Goal: Communication & Community: Connect with others

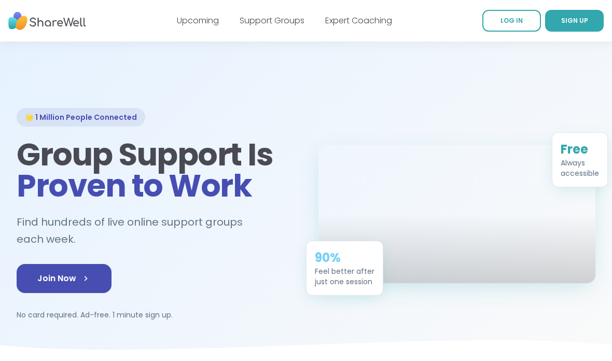
click at [89, 277] on icon at bounding box center [85, 278] width 10 height 10
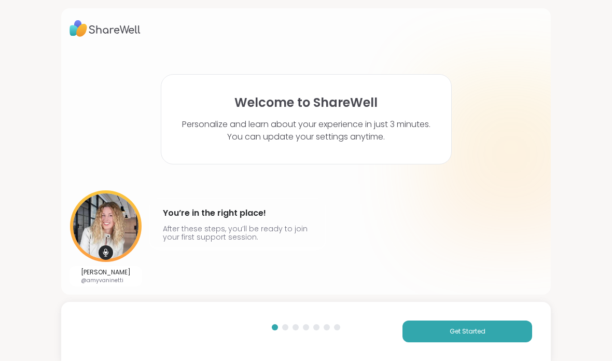
click at [475, 321] on button "Get Started" at bounding box center [468, 332] width 130 height 22
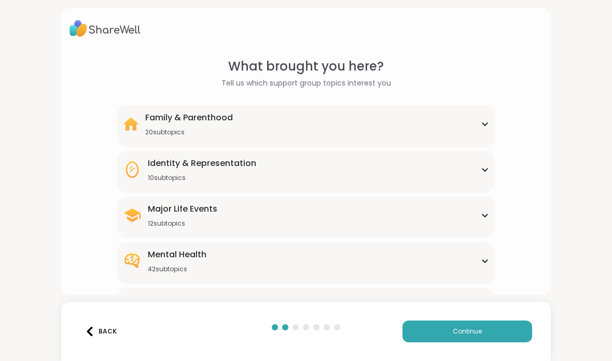
click at [456, 264] on div "Mental Health 42 subtopics" at bounding box center [306, 261] width 366 height 25
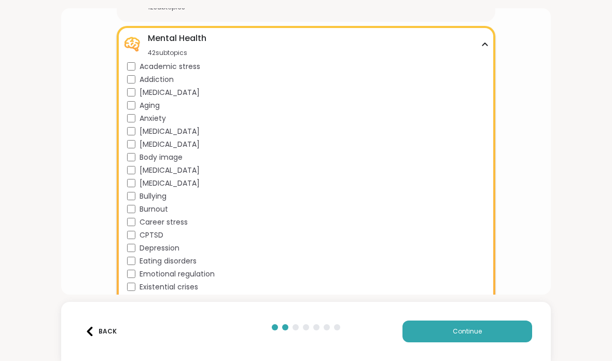
scroll to position [219, 0]
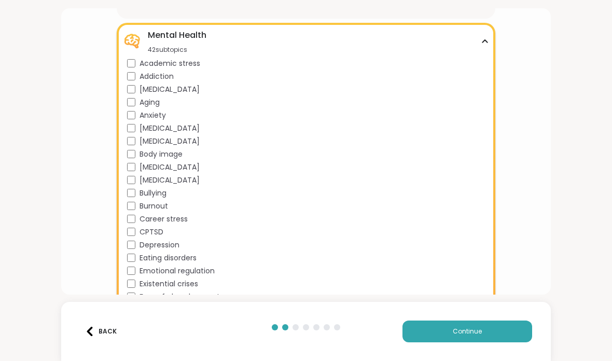
click at [186, 132] on span "Bipolar disorder" at bounding box center [170, 128] width 60 height 11
click at [163, 231] on div "CPTSD" at bounding box center [308, 232] width 362 height 11
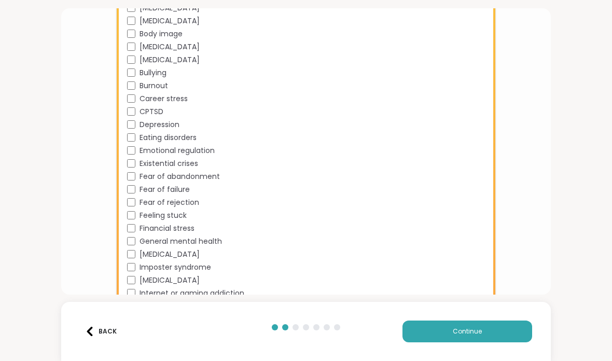
scroll to position [347, 0]
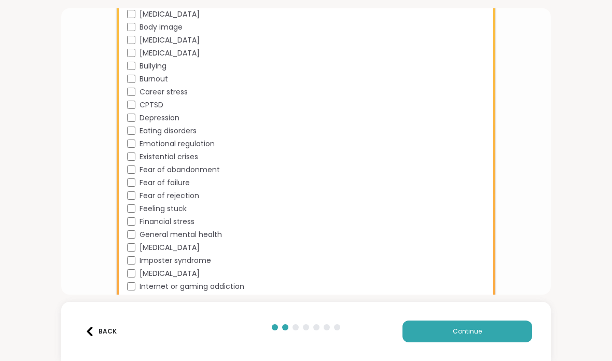
click at [192, 158] on span "Existential crises" at bounding box center [169, 157] width 59 height 11
click at [210, 148] on span "Emotional regulation" at bounding box center [177, 144] width 75 height 11
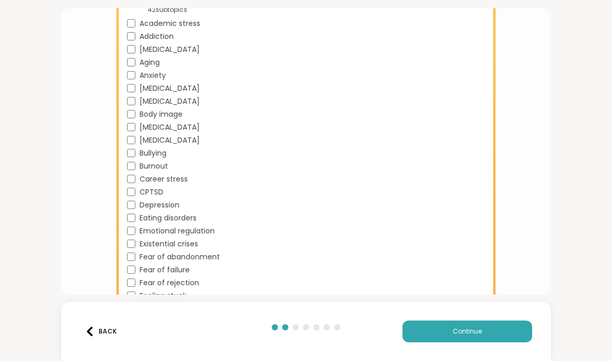
scroll to position [259, 0]
click at [179, 205] on span "Depression" at bounding box center [160, 205] width 40 height 11
click at [177, 205] on span "Depression" at bounding box center [160, 205] width 40 height 11
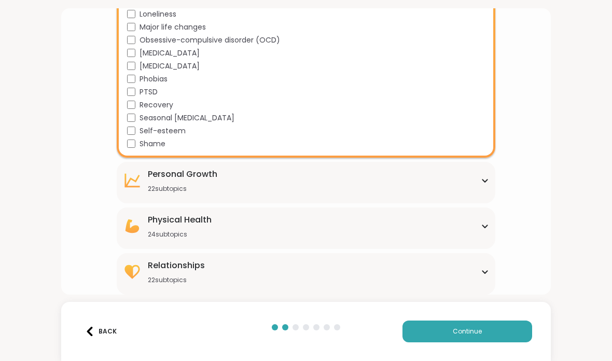
click at [470, 325] on button "Continue" at bounding box center [468, 332] width 130 height 22
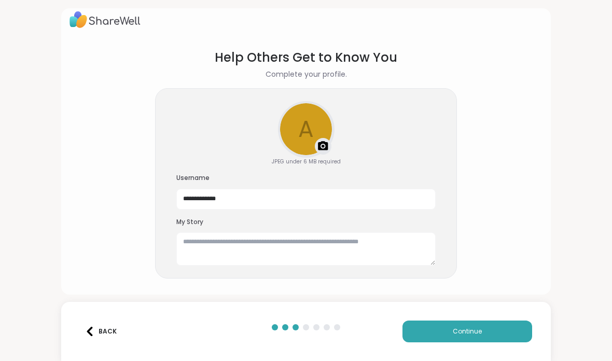
click at [463, 325] on button "Continue" at bounding box center [468, 332] width 130 height 22
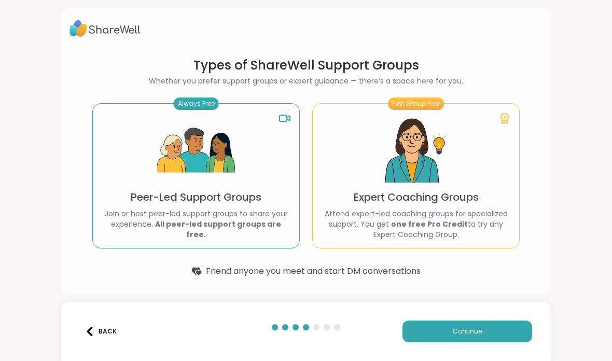
click at [500, 332] on button "Continue" at bounding box center [468, 332] width 130 height 22
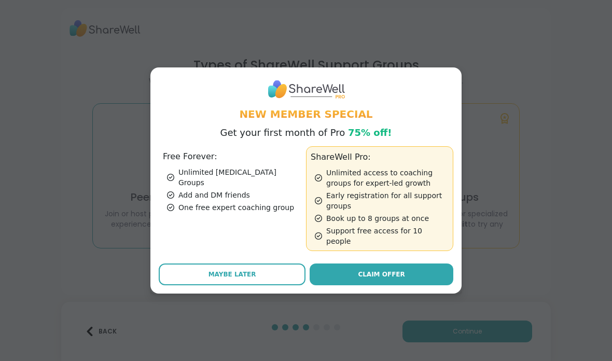
click at [281, 270] on button "Maybe Later" at bounding box center [232, 275] width 147 height 22
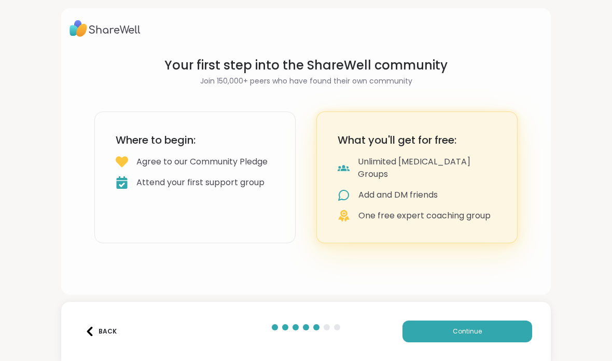
click at [487, 325] on button "Continue" at bounding box center [468, 332] width 130 height 22
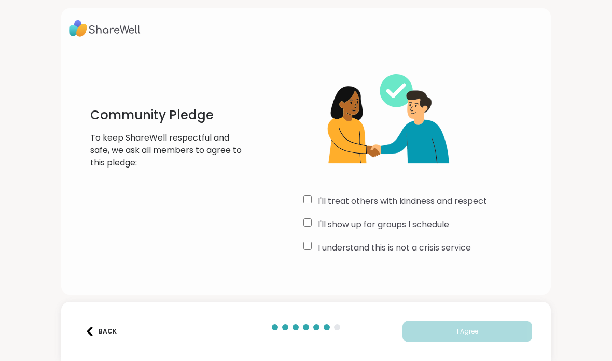
click at [458, 199] on label "I'll treat others with kindness and respect" at bounding box center [402, 201] width 169 height 12
click at [430, 229] on label "I'll show up for groups I schedule" at bounding box center [383, 224] width 131 height 12
click at [445, 252] on label "I understand this is not a crisis service" at bounding box center [394, 248] width 153 height 12
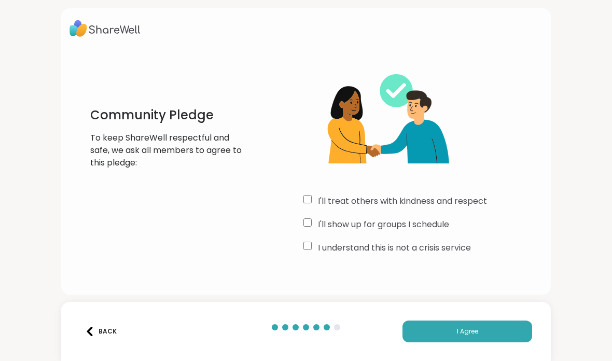
click at [467, 327] on span "I Agree" at bounding box center [467, 331] width 21 height 9
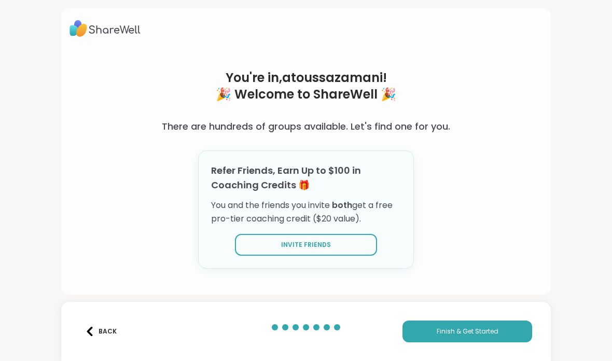
click at [470, 331] on span "Finish & Get Started" at bounding box center [468, 331] width 62 height 9
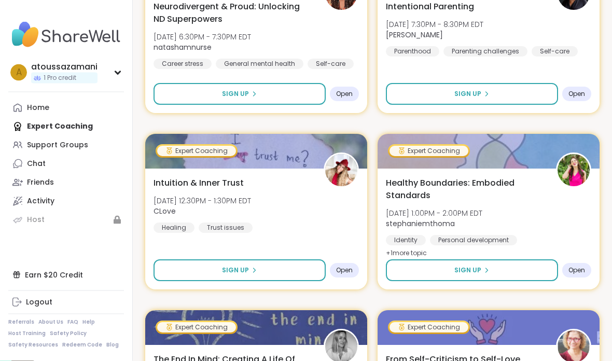
scroll to position [1048, 0]
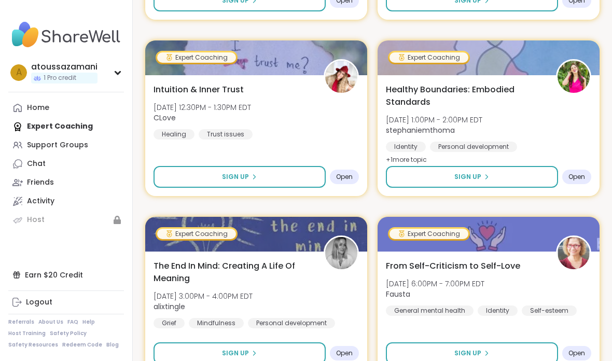
click at [74, 147] on div "Support Groups" at bounding box center [57, 145] width 61 height 10
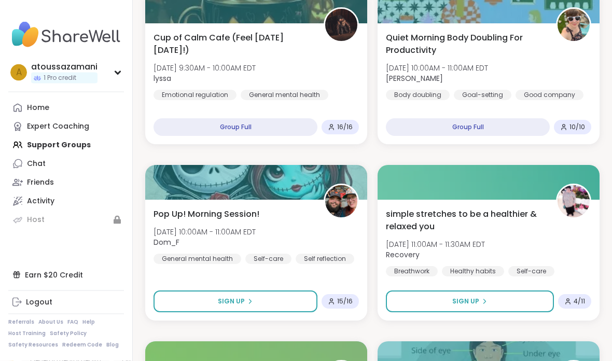
scroll to position [375, 0]
click at [115, 75] on div "a atoussazamani 1 Pro credit" at bounding box center [66, 72] width 116 height 26
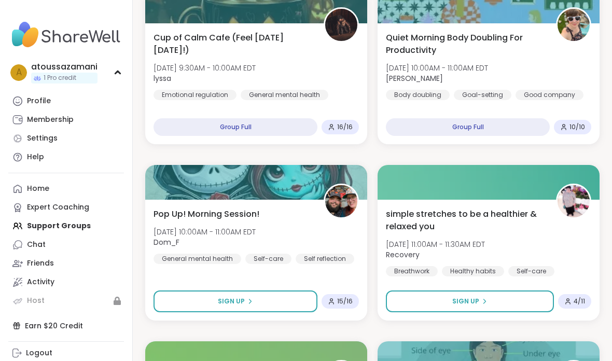
click at [73, 144] on link "Settings" at bounding box center [66, 138] width 116 height 19
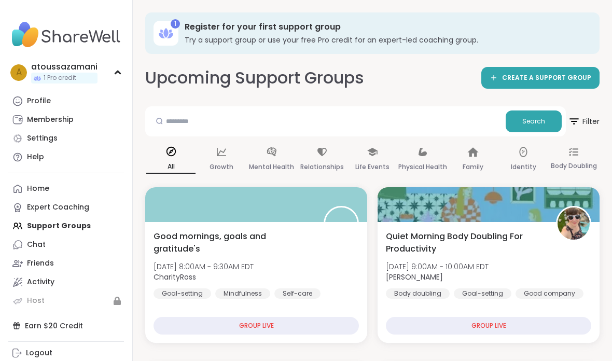
select select "**"
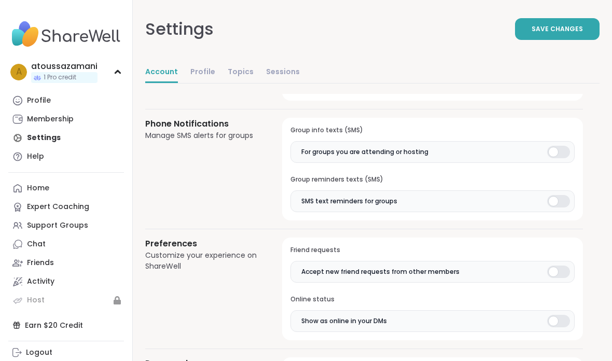
scroll to position [680, 0]
click at [236, 68] on link "Topics" at bounding box center [241, 72] width 26 height 21
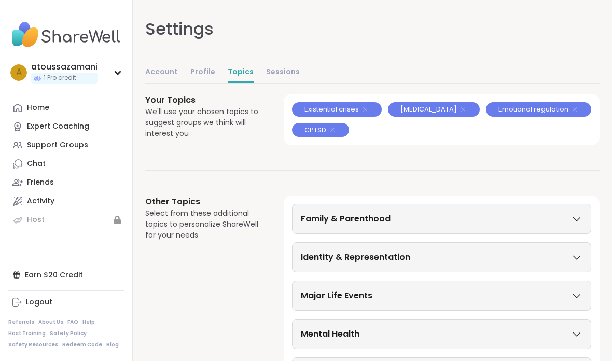
click at [56, 104] on link "Home" at bounding box center [66, 108] width 116 height 19
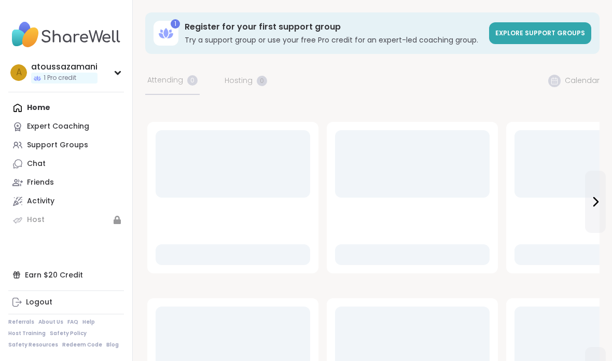
click at [76, 147] on div "Support Groups" at bounding box center [57, 145] width 61 height 10
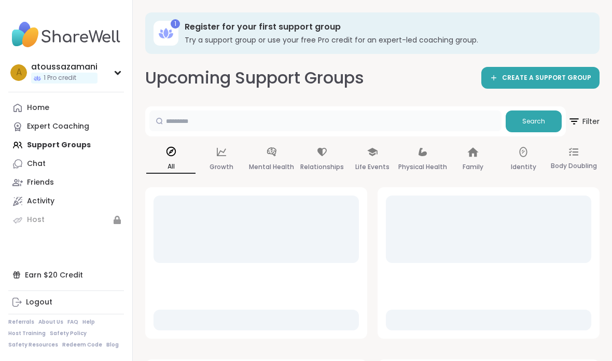
click at [413, 115] on input "text" at bounding box center [325, 121] width 352 height 21
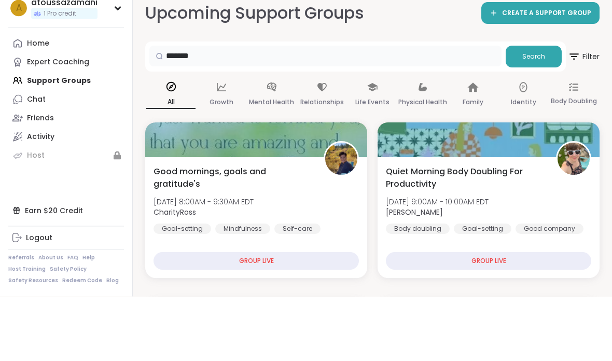
type input "*******"
click at [535, 117] on span "Search" at bounding box center [534, 121] width 23 height 9
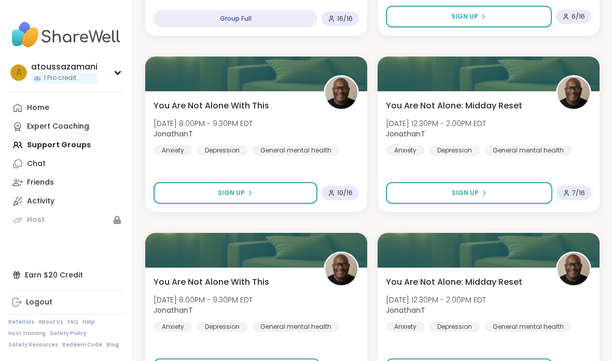
scroll to position [290, 0]
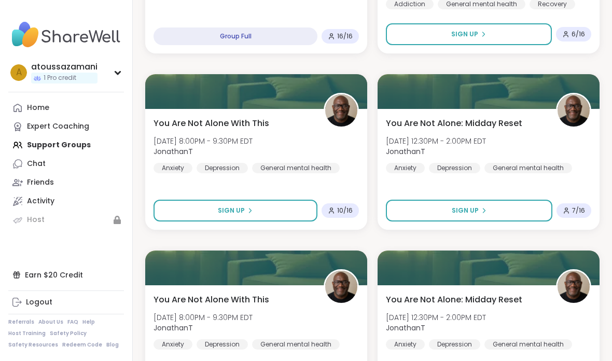
click at [336, 142] on div "You Are Not Alone With This Fri, Oct 10 | 8:00PM - 9:30PM EDT JonathanT Anxiety…" at bounding box center [256, 145] width 205 height 56
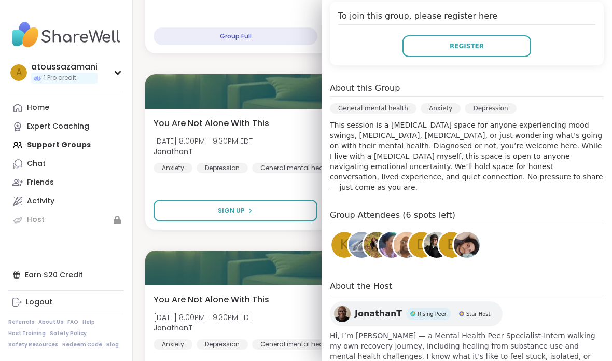
scroll to position [235, 0]
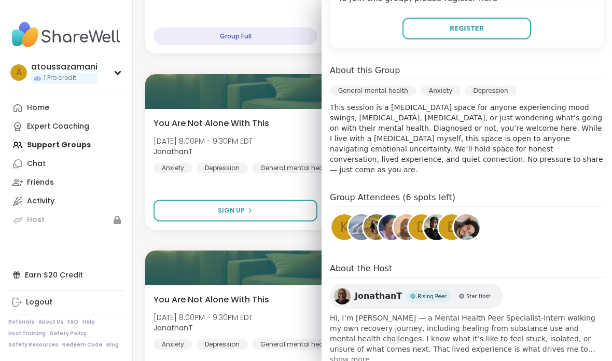
click at [290, 139] on div "You Are Not Alone With This Fri, Oct 10 | 8:00PM - 9:30PM EDT JonathanT Anxiety…" at bounding box center [256, 145] width 205 height 56
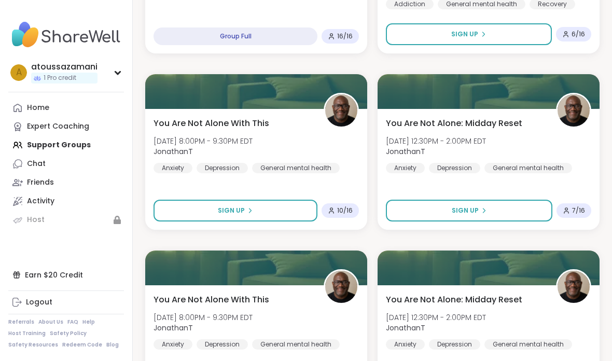
scroll to position [289, 0]
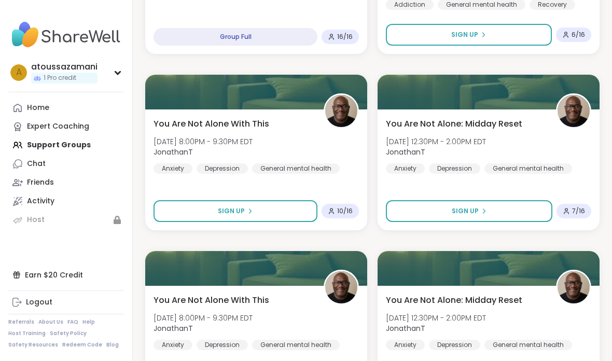
click at [505, 212] on button "Sign Up" at bounding box center [469, 211] width 167 height 22
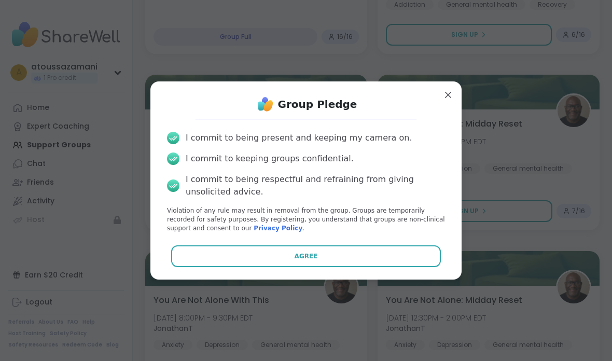
click at [370, 258] on button "Agree" at bounding box center [306, 256] width 270 height 22
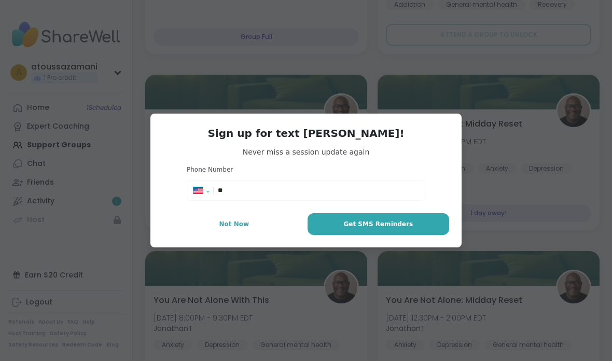
click at [209, 190] on select "**********" at bounding box center [205, 192] width 23 height 11
select select "**"
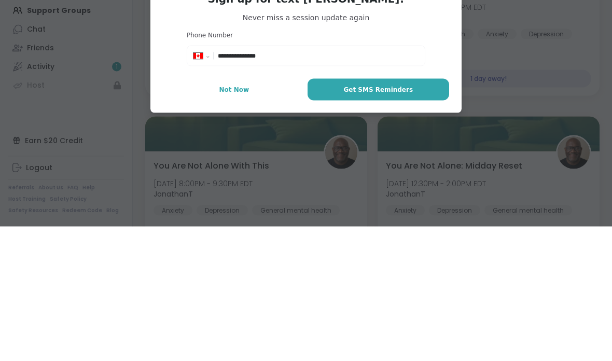
type input "**********"
click at [416, 213] on button "Get SMS Reminders" at bounding box center [379, 224] width 142 height 22
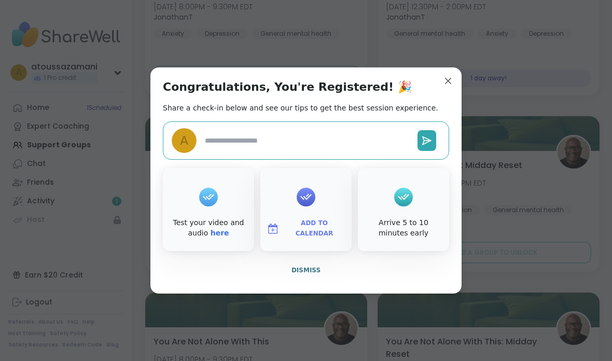
click at [314, 267] on span "Dismiss" at bounding box center [306, 270] width 29 height 7
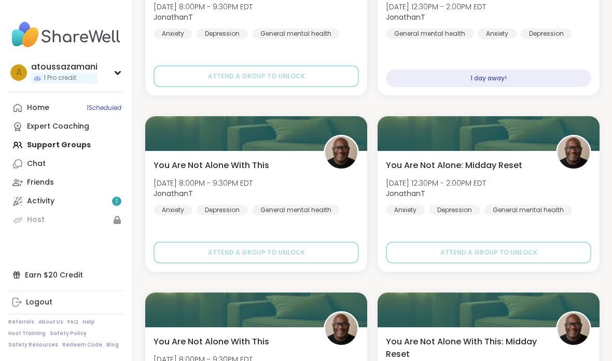
click at [551, 73] on div "1 day away!" at bounding box center [488, 79] width 205 height 18
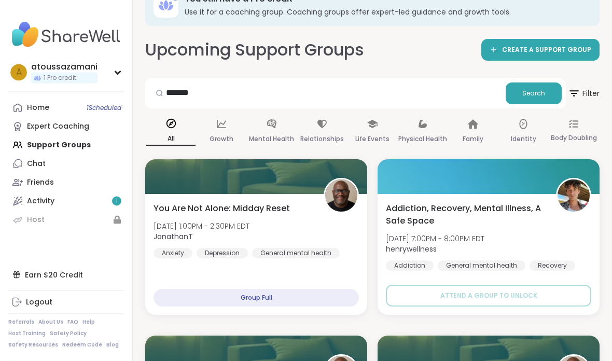
scroll to position [0, 0]
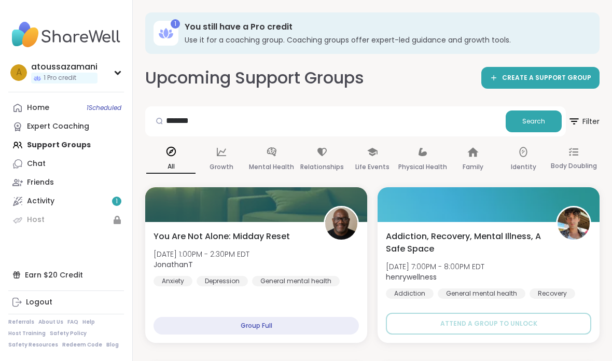
click at [458, 108] on div "******* Search" at bounding box center [355, 121] width 421 height 30
click at [438, 120] on input "*******" at bounding box center [325, 121] width 352 height 21
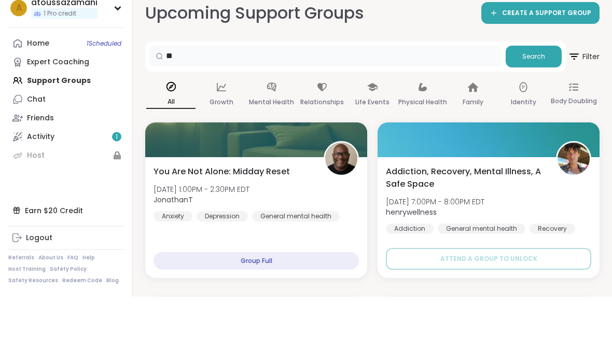
type input "*"
type input "****"
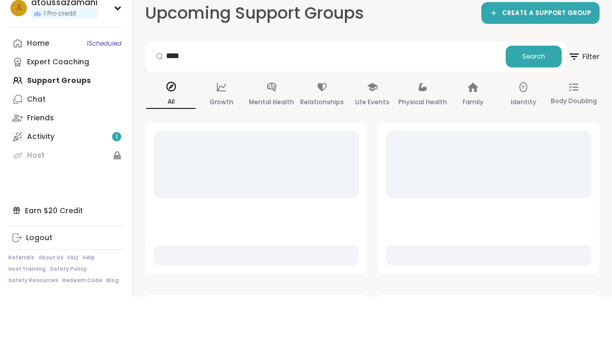
click at [532, 117] on span "Search" at bounding box center [534, 121] width 23 height 9
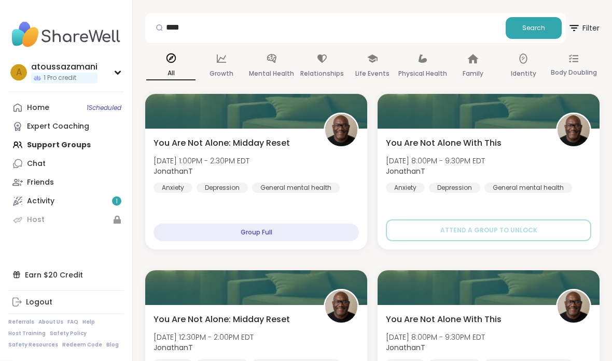
scroll to position [93, 0]
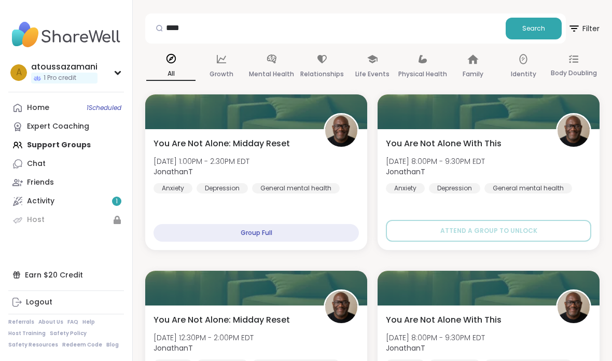
click at [342, 117] on img at bounding box center [341, 131] width 32 height 32
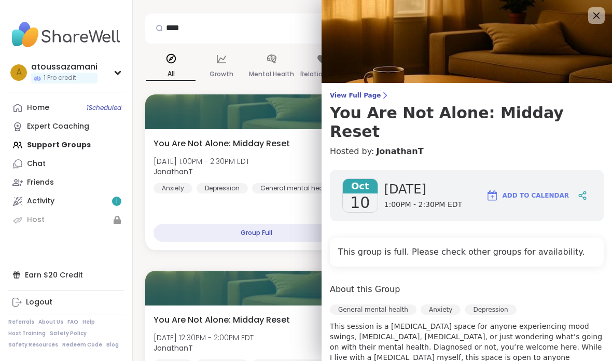
click at [399, 145] on link "JonathanT" at bounding box center [399, 151] width 47 height 12
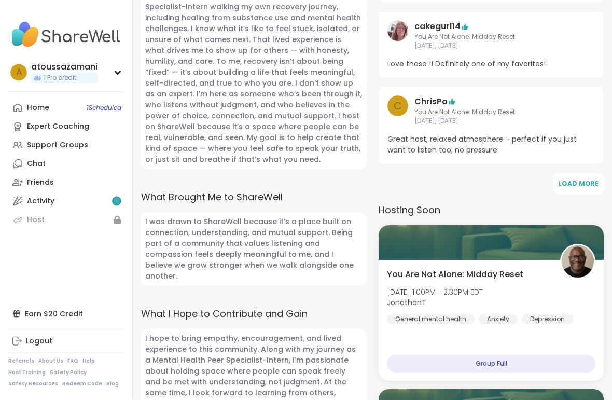
scroll to position [544, 0]
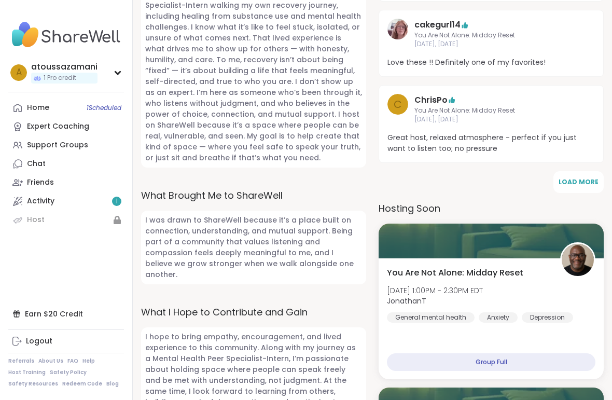
click at [581, 177] on span "Load More" at bounding box center [579, 181] width 40 height 9
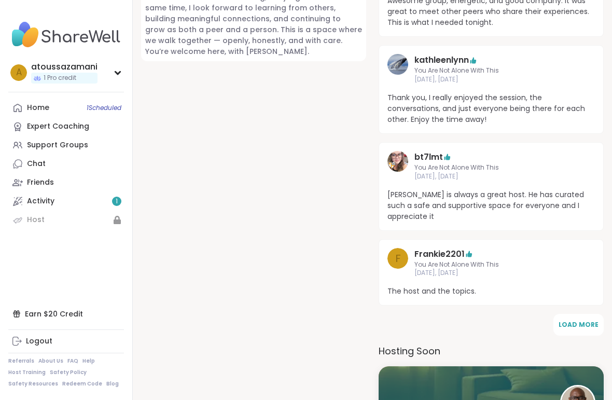
scroll to position [928, 0]
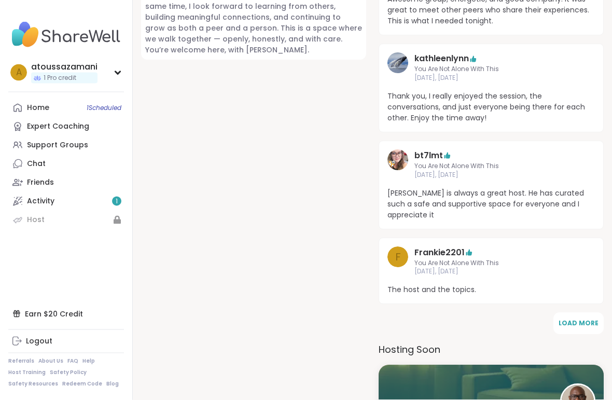
click at [48, 104] on div "Home 1 Scheduled" at bounding box center [38, 108] width 22 height 10
